Goal: Browse casually

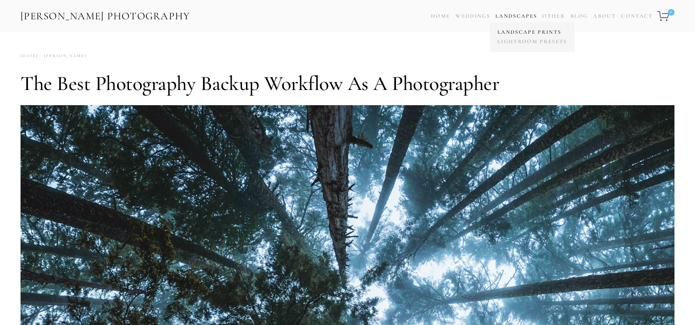
click at [517, 31] on link "Landscape Prints" at bounding box center [532, 32] width 74 height 9
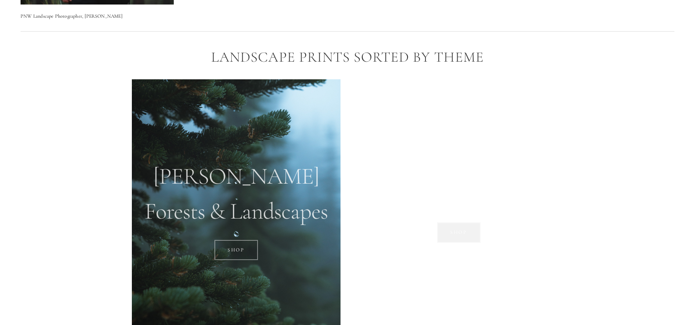
scroll to position [616, 0]
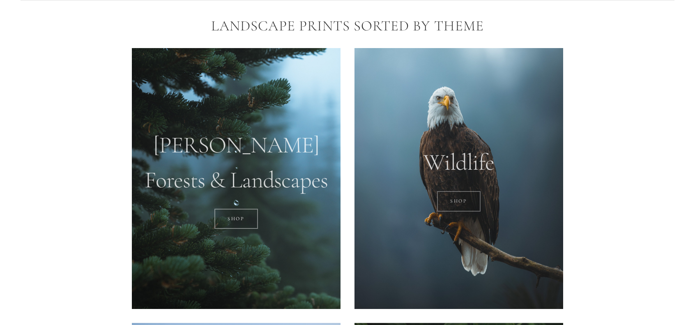
click at [457, 202] on link "SHOP" at bounding box center [459, 201] width 44 height 21
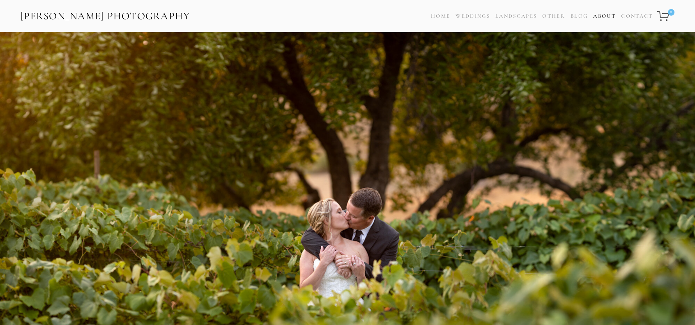
click at [610, 16] on link "About" at bounding box center [604, 16] width 23 height 12
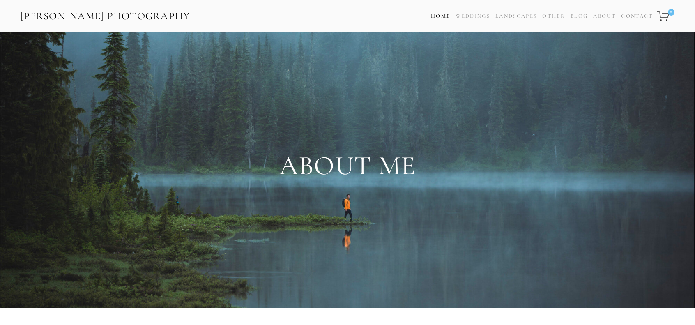
click at [440, 17] on link "Home" at bounding box center [440, 16] width 19 height 12
